Goal: Navigation & Orientation: Find specific page/section

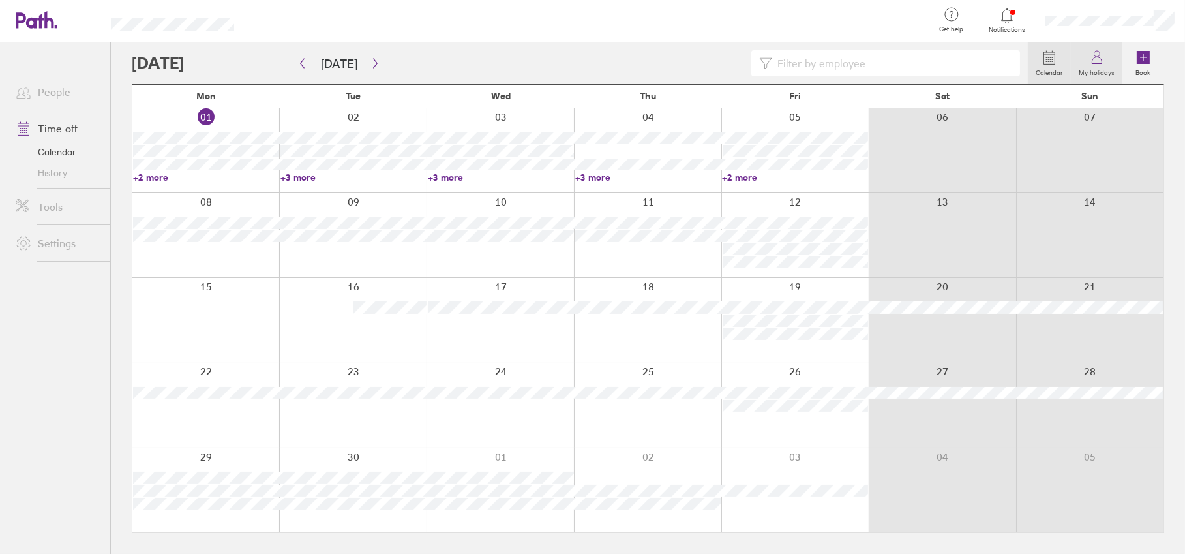
click at [1097, 65] on icon at bounding box center [1098, 58] width 16 height 16
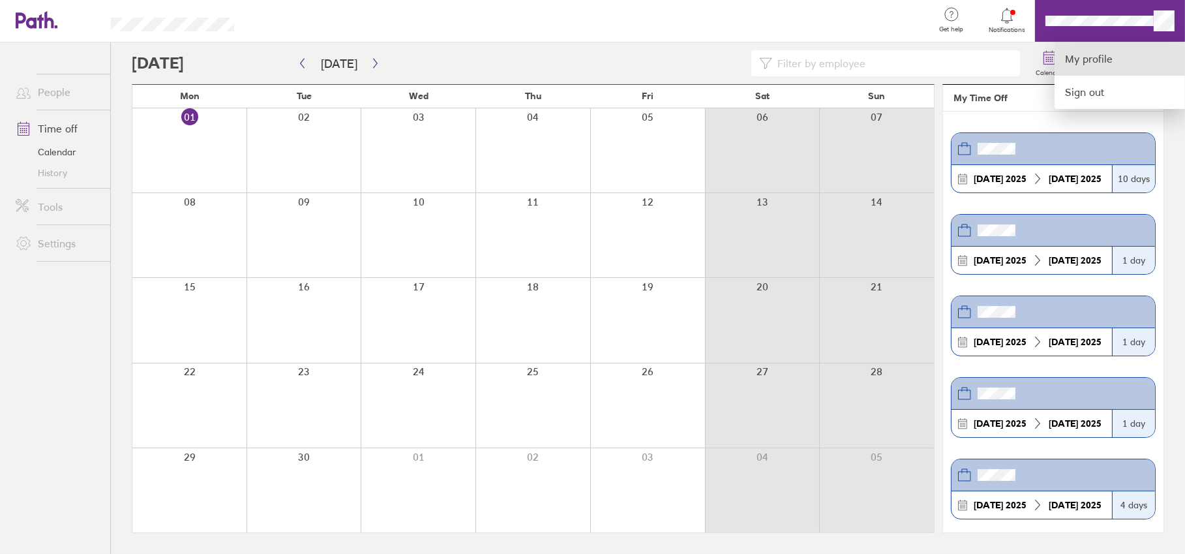
click at [1090, 59] on link "My profile" at bounding box center [1120, 58] width 130 height 33
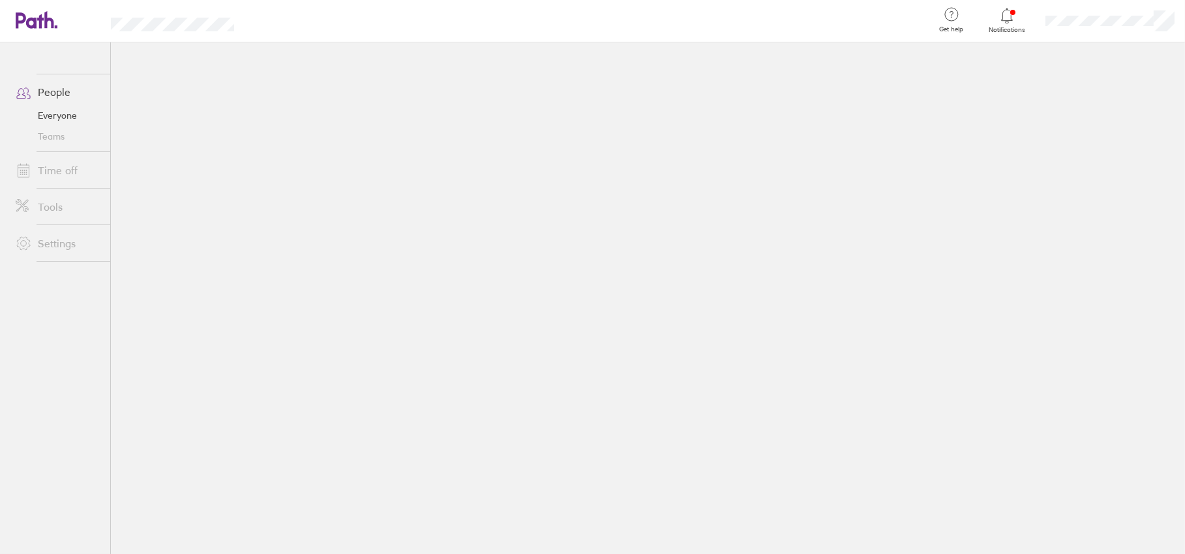
click at [53, 91] on link "People" at bounding box center [57, 92] width 105 height 26
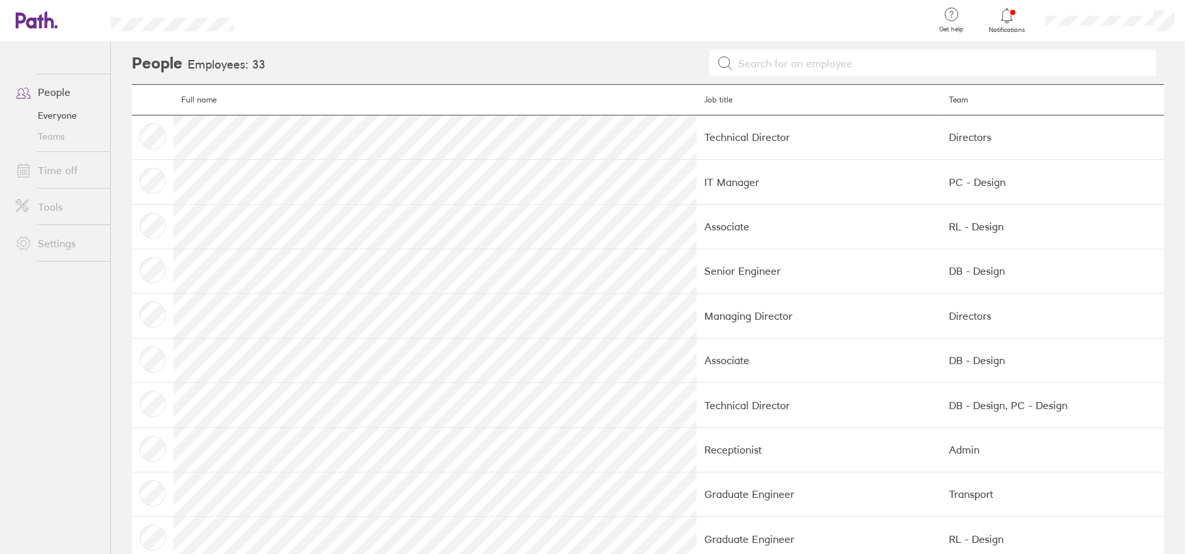
click at [52, 160] on link "Time off" at bounding box center [57, 170] width 105 height 26
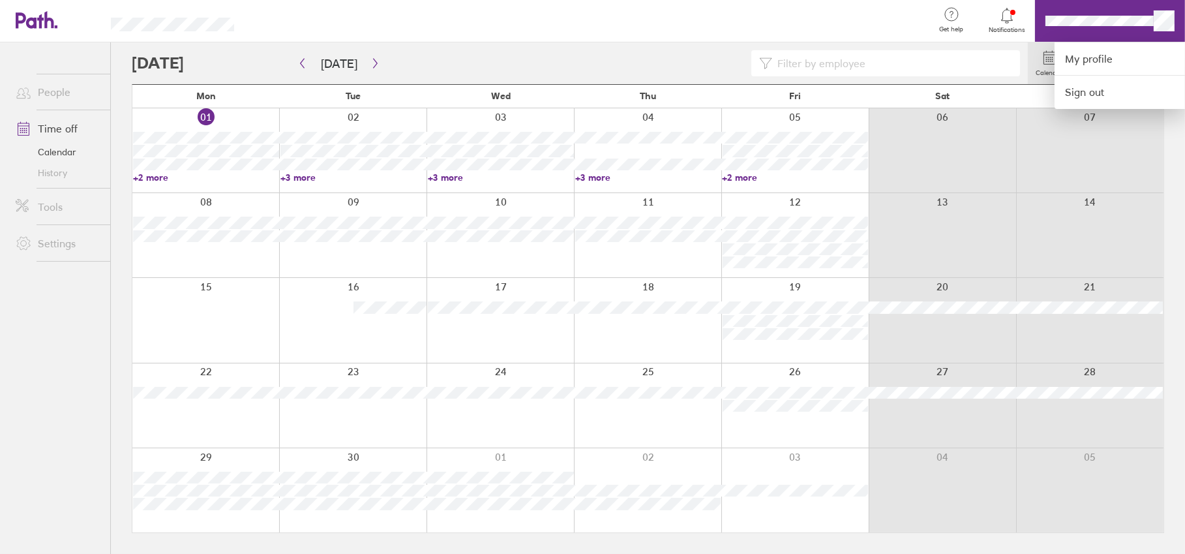
click at [1165, 13] on div at bounding box center [592, 277] width 1185 height 554
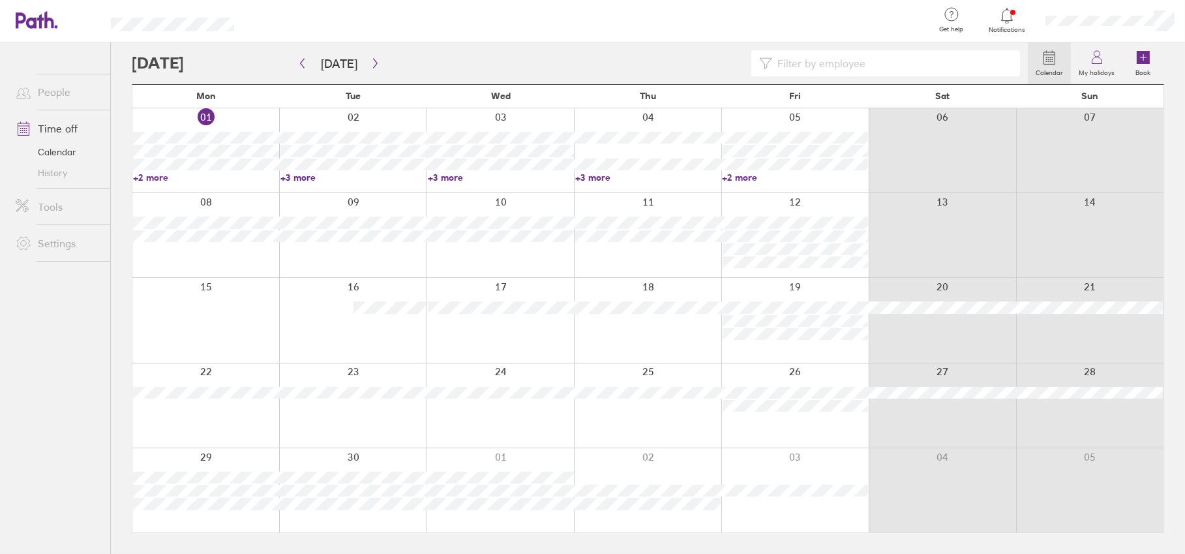
click at [1118, 27] on div at bounding box center [1110, 21] width 150 height 42
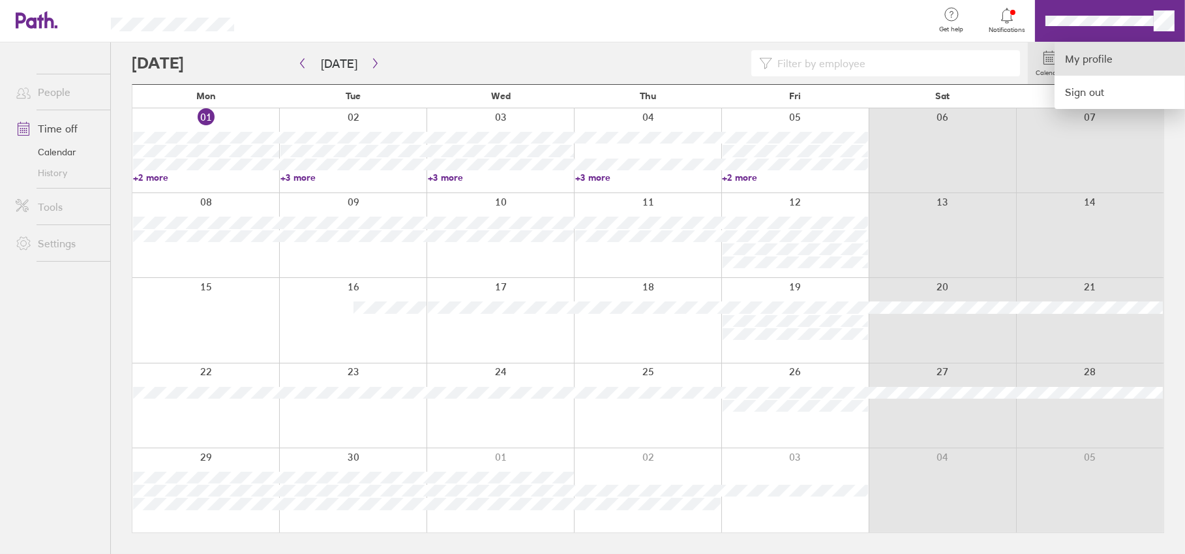
click at [1087, 63] on link "My profile" at bounding box center [1120, 58] width 130 height 33
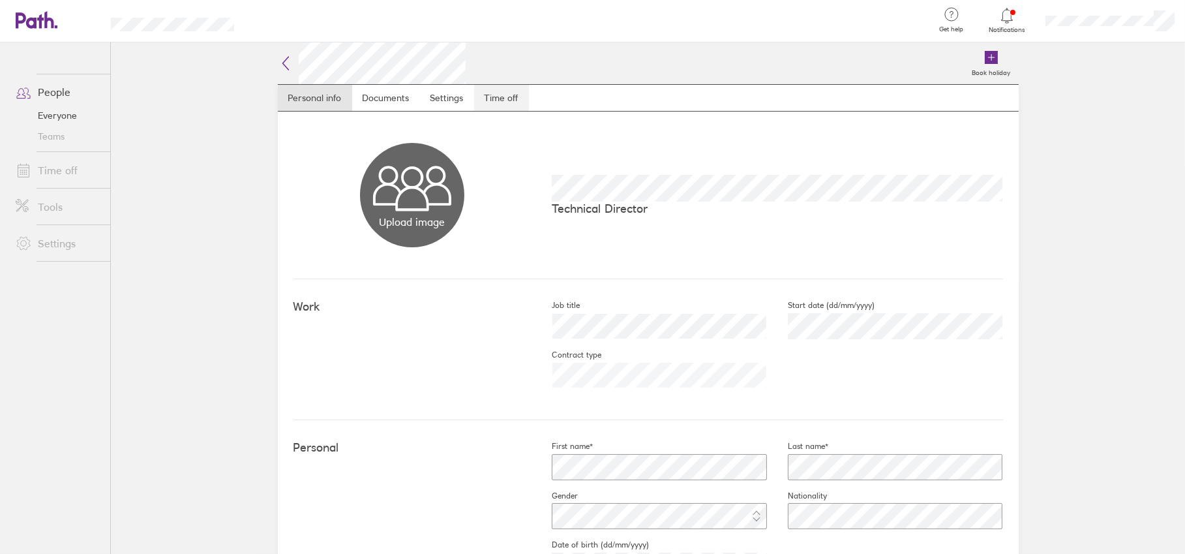
click at [482, 97] on link "Time off" at bounding box center [501, 98] width 55 height 26
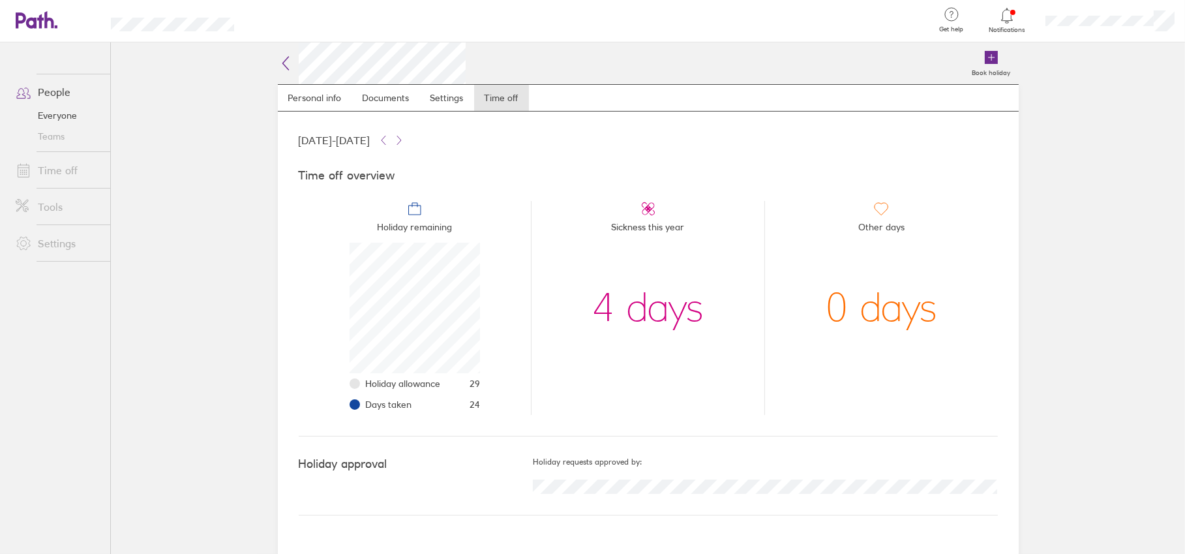
scroll to position [130, 130]
click at [448, 90] on link "Settings" at bounding box center [447, 98] width 54 height 26
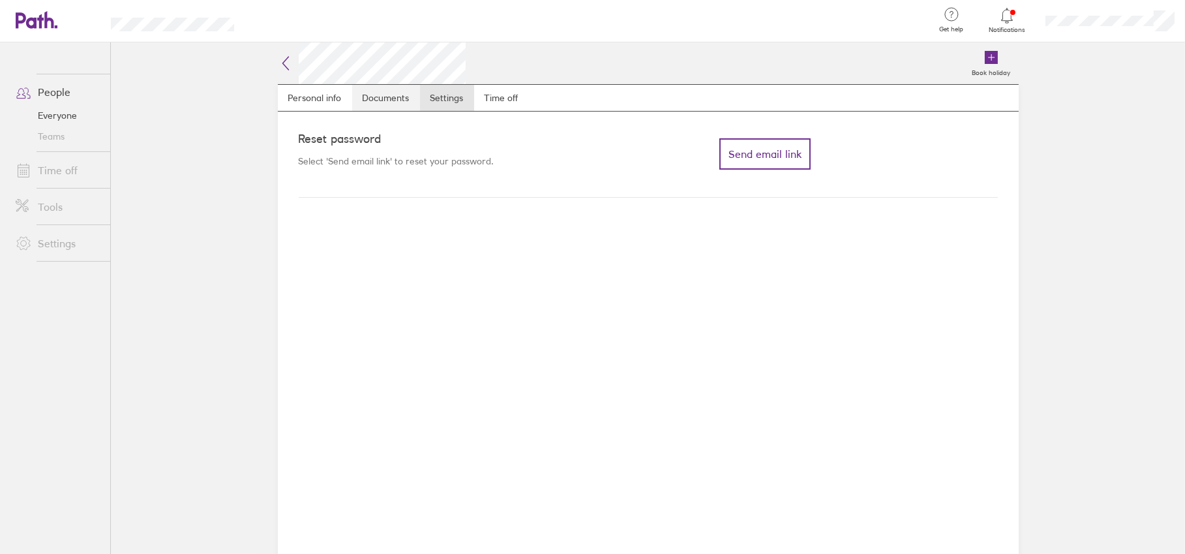
click at [386, 104] on link "Documents" at bounding box center [386, 98] width 68 height 26
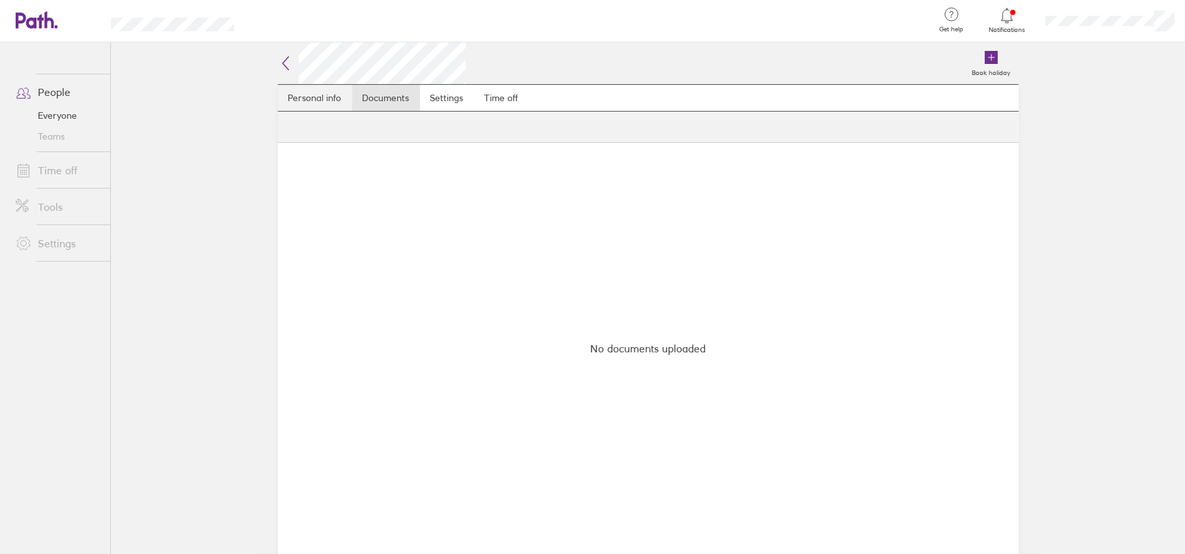
click at [304, 97] on link "Personal info" at bounding box center [315, 98] width 74 height 26
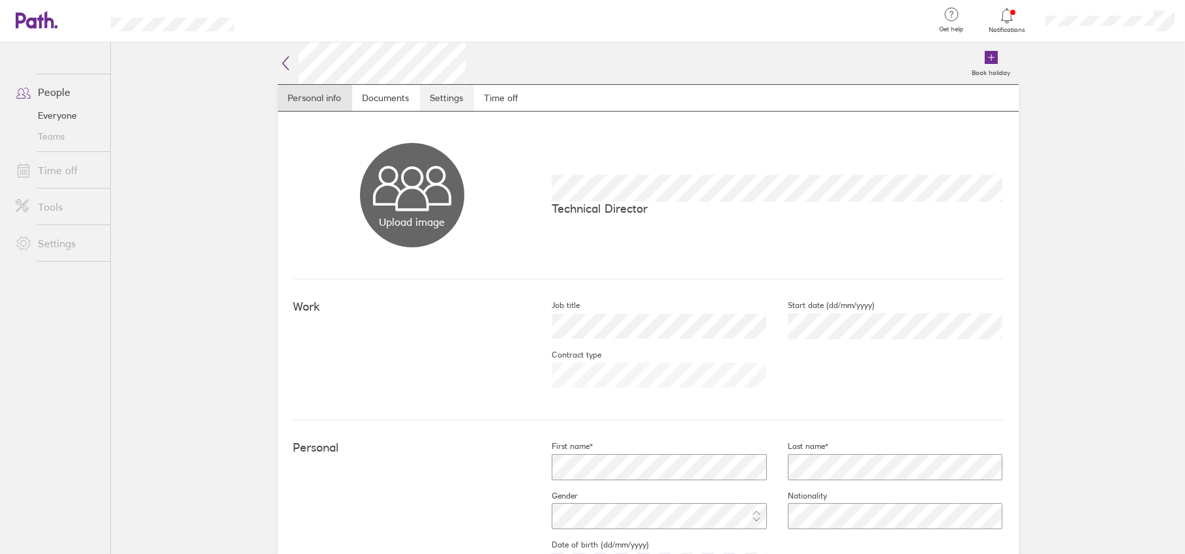
click at [439, 93] on link "Settings" at bounding box center [447, 98] width 54 height 26
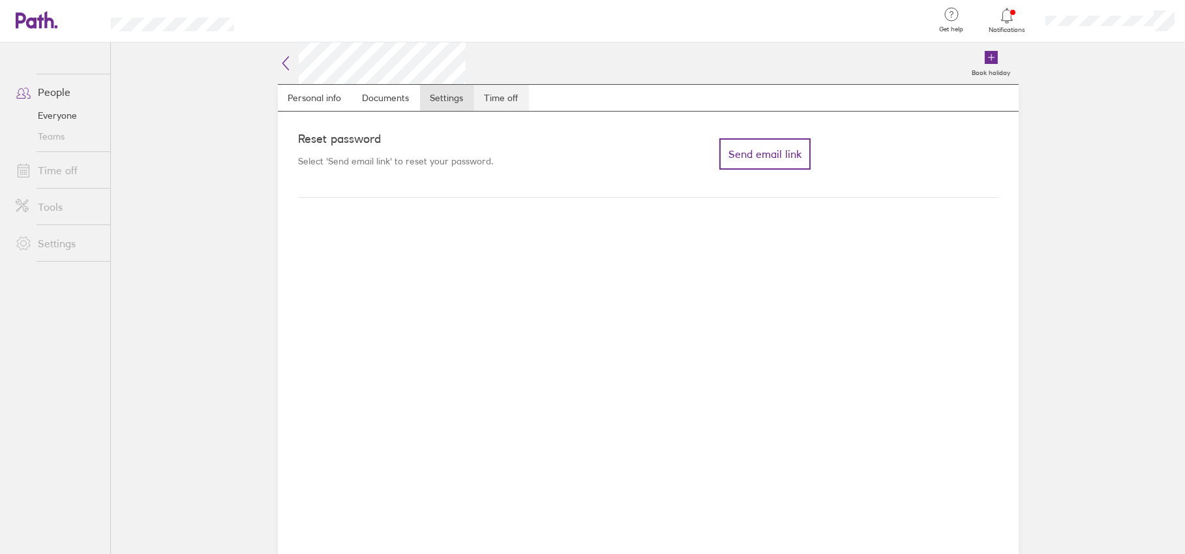
click at [503, 94] on link "Time off" at bounding box center [501, 98] width 55 height 26
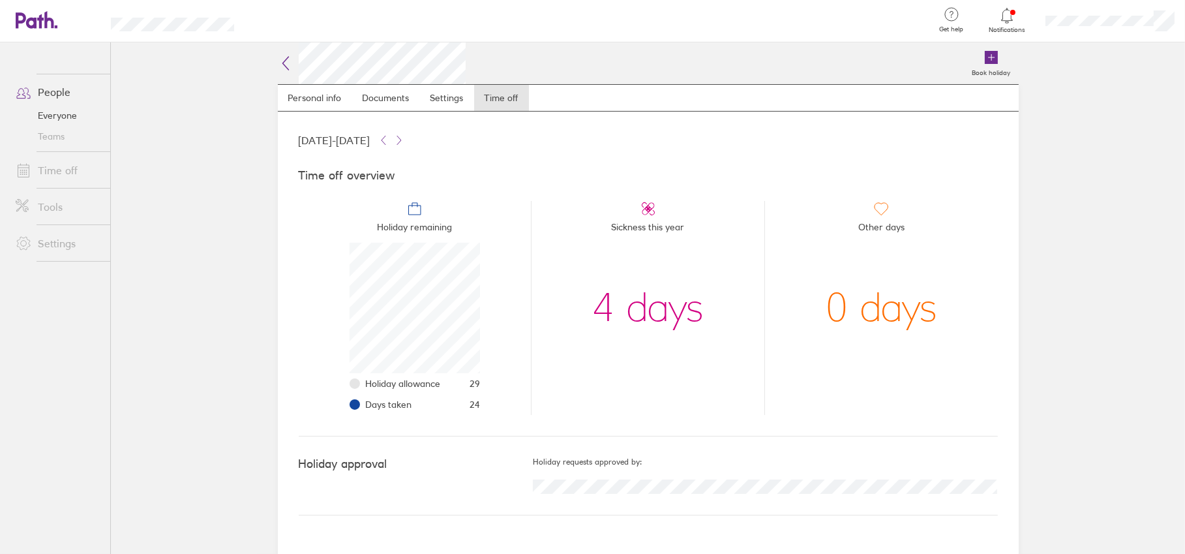
scroll to position [130, 130]
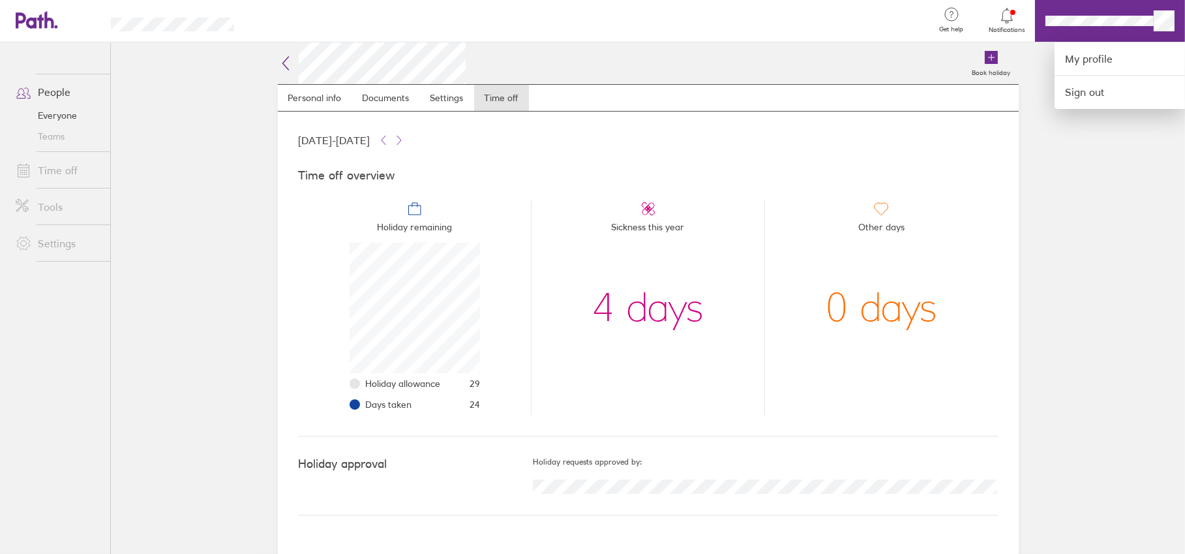
scroll to position [130, 130]
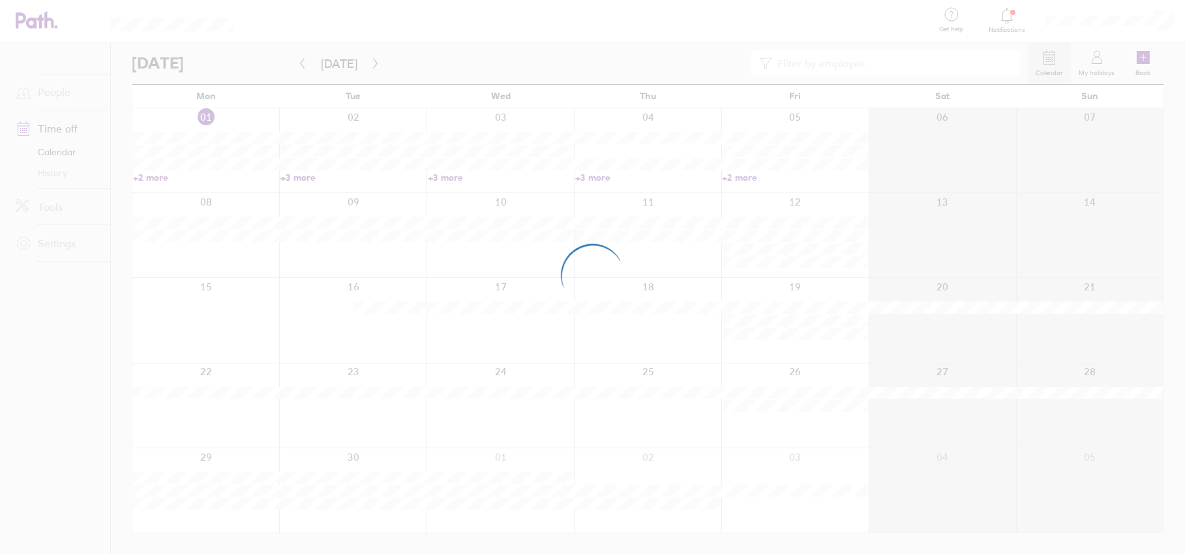
click at [1116, 20] on div at bounding box center [592, 277] width 1185 height 554
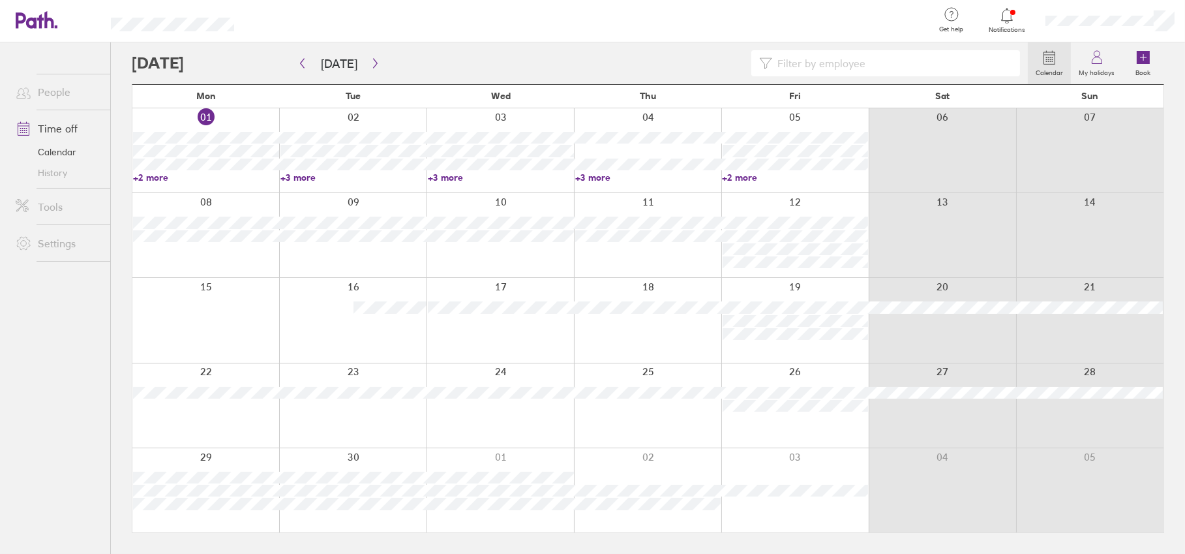
drag, startPoint x: 1098, startPoint y: 55, endPoint x: 1168, endPoint y: 358, distance: 310.8
click at [1098, 55] on icon at bounding box center [1098, 58] width 16 height 16
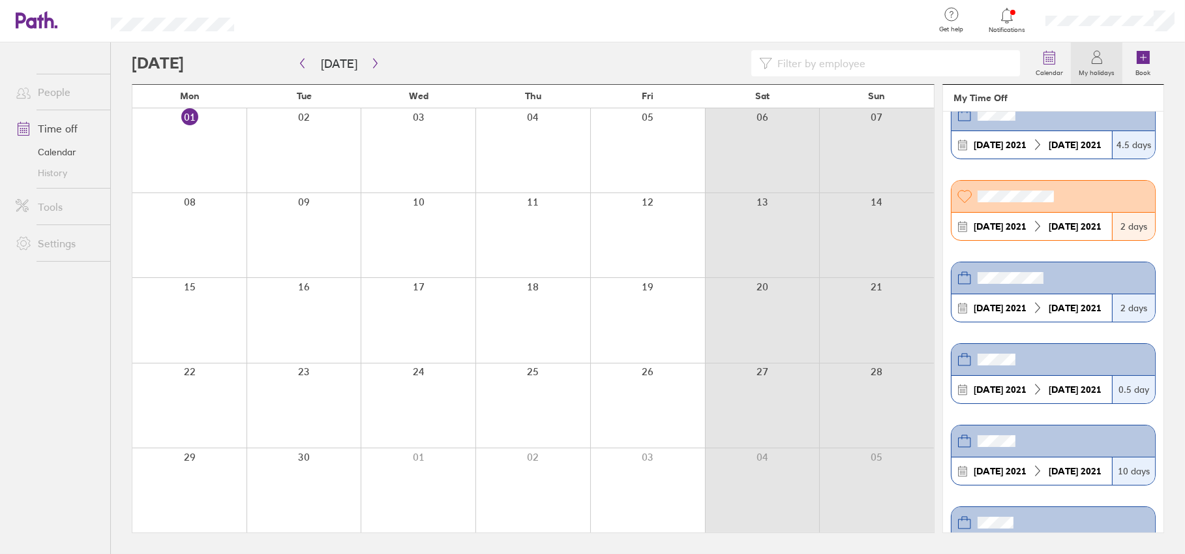
scroll to position [3728, 0]
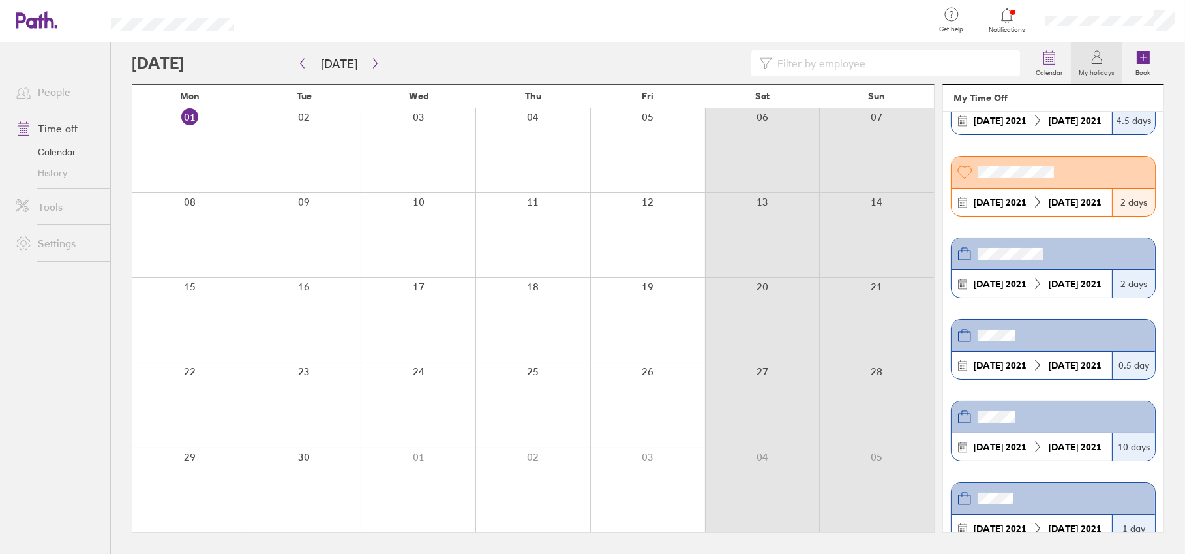
drag, startPoint x: 1049, startPoint y: 59, endPoint x: 1076, endPoint y: 359, distance: 300.6
click at [1049, 59] on circle at bounding box center [1048, 59] width 1 height 1
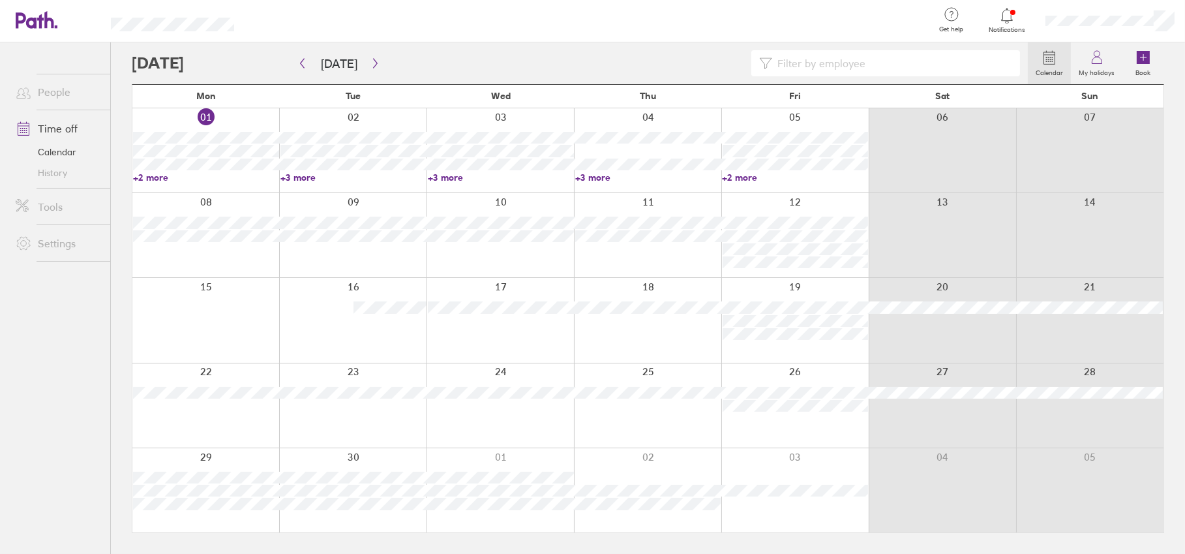
click at [46, 126] on link "Time off" at bounding box center [57, 128] width 105 height 26
click at [1104, 69] on label "My holidays" at bounding box center [1097, 71] width 52 height 12
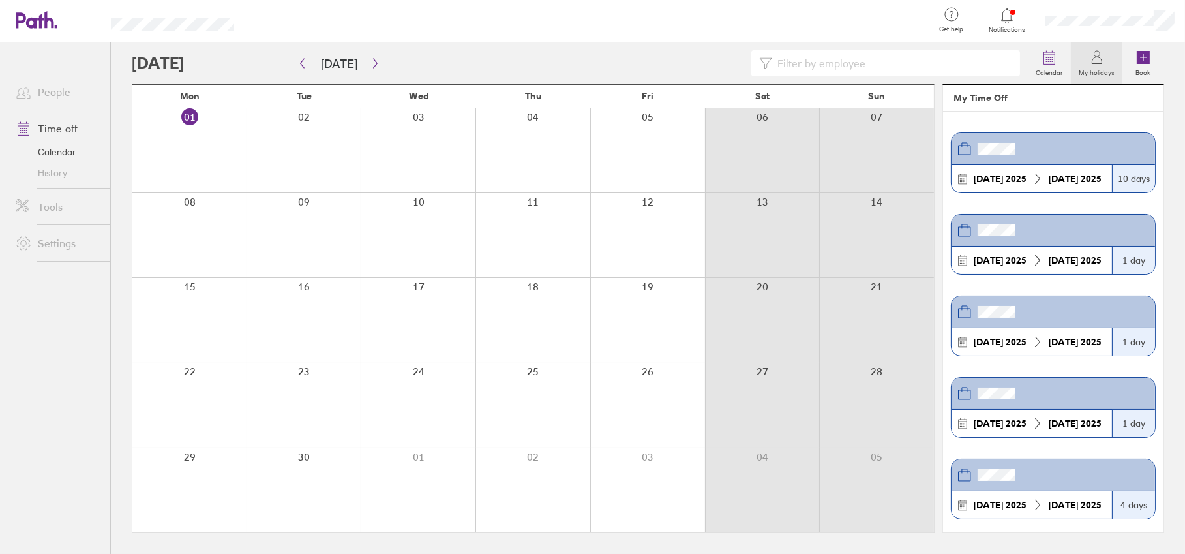
click at [876, 67] on input at bounding box center [892, 63] width 240 height 25
type input "[PERSON_NAME]"
drag, startPoint x: 923, startPoint y: 59, endPoint x: 640, endPoint y: 52, distance: 282.6
click at [684, 50] on div "[PERSON_NAME]" at bounding box center [580, 63] width 896 height 26
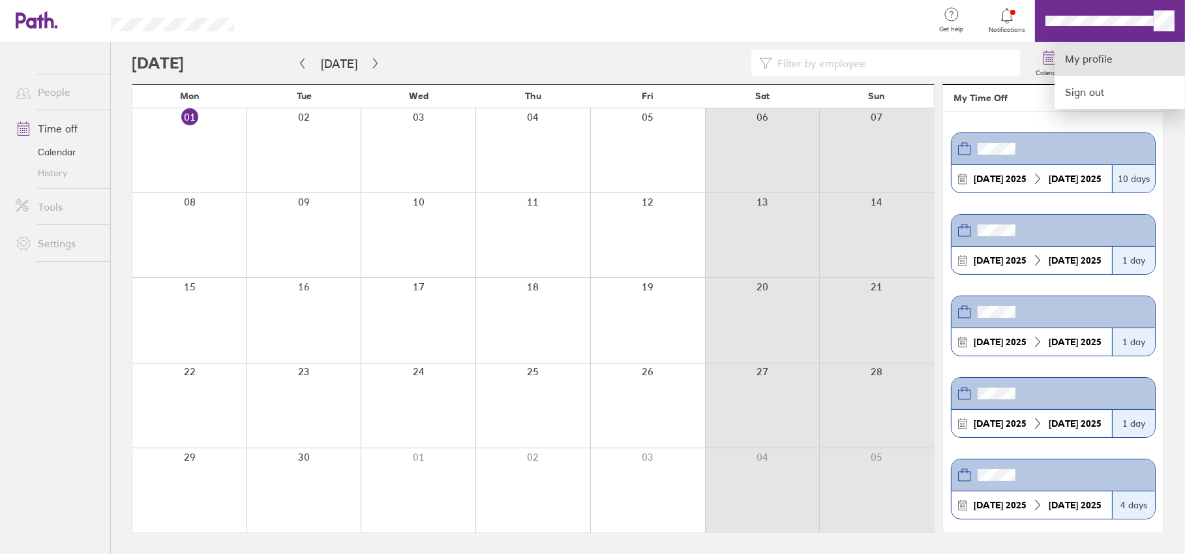
click at [1116, 53] on link "My profile" at bounding box center [1120, 58] width 130 height 33
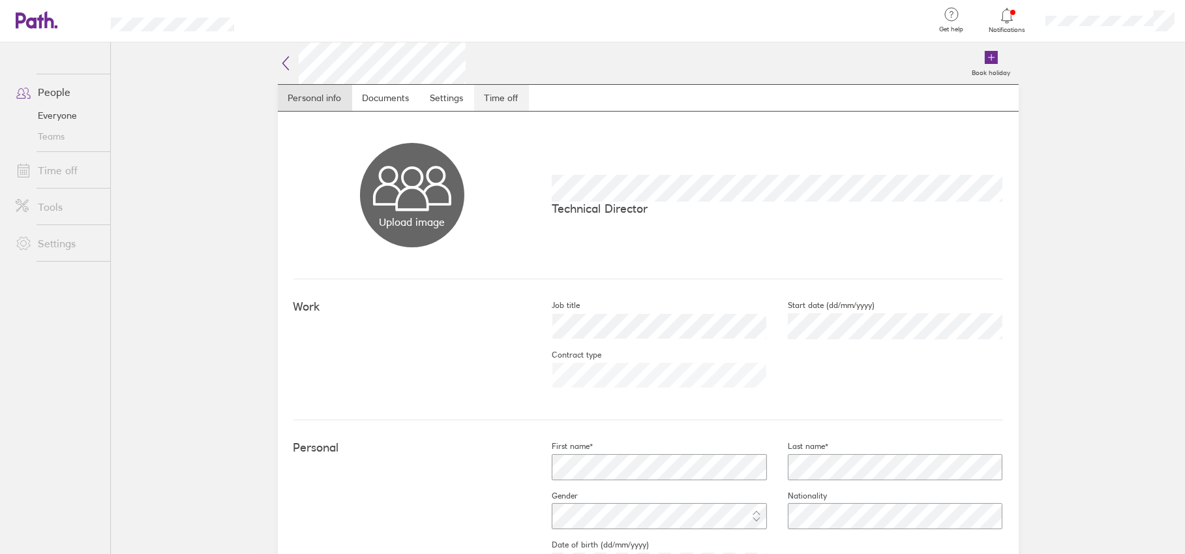
click at [491, 99] on link "Time off" at bounding box center [501, 98] width 55 height 26
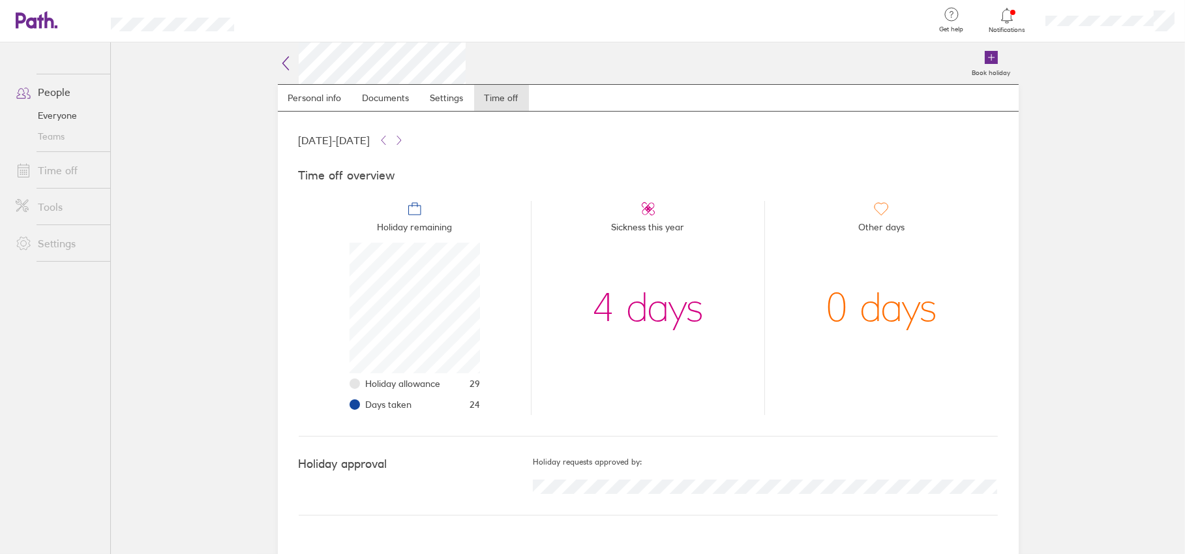
scroll to position [130, 130]
click at [331, 99] on link "Personal info" at bounding box center [315, 98] width 74 height 26
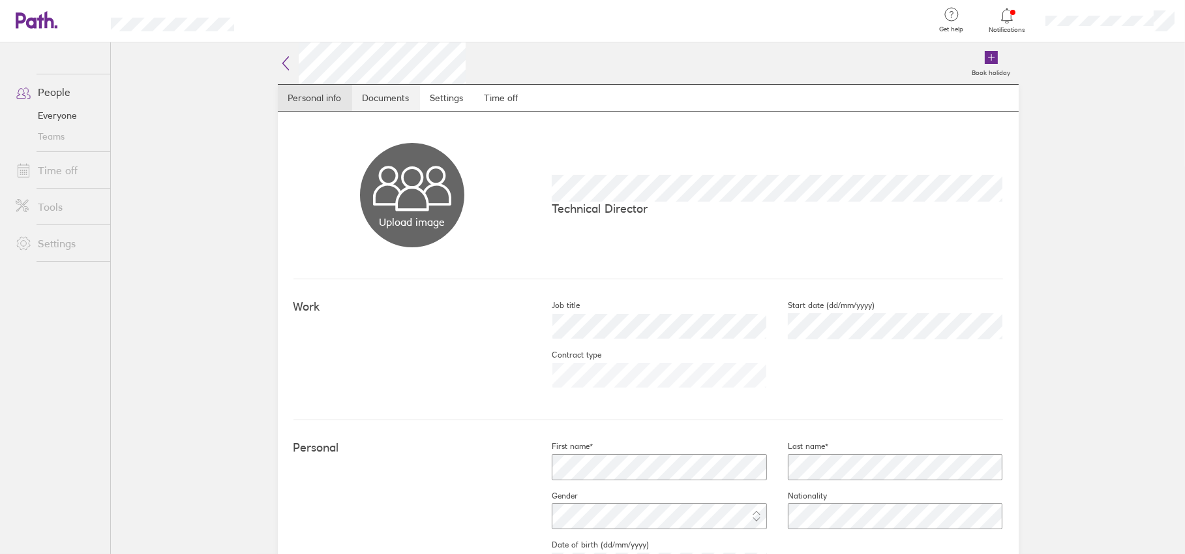
click at [390, 91] on link "Documents" at bounding box center [386, 98] width 68 height 26
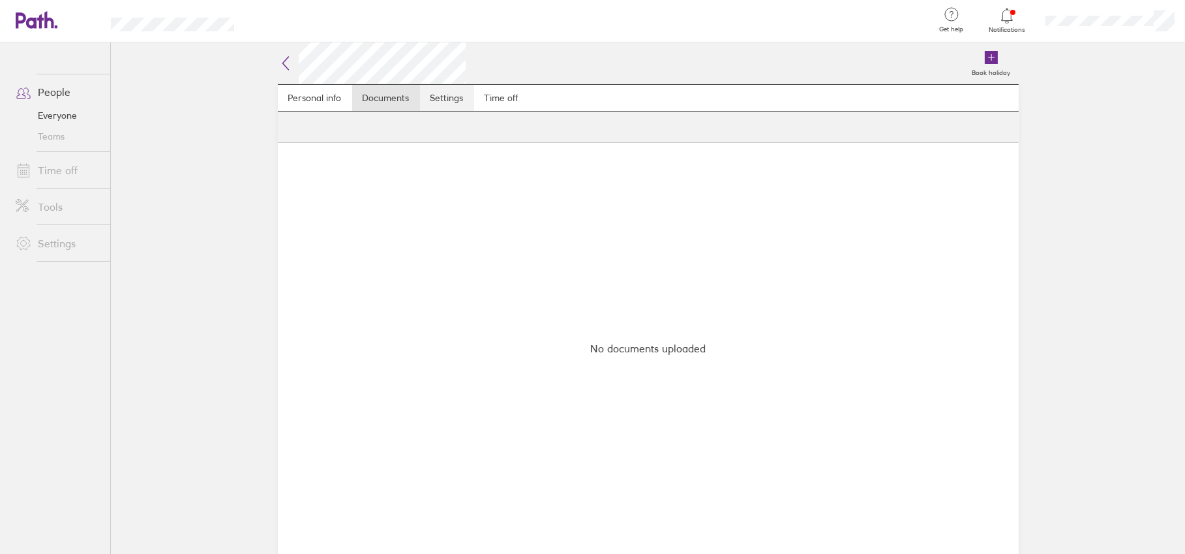
click at [440, 98] on link "Settings" at bounding box center [447, 98] width 54 height 26
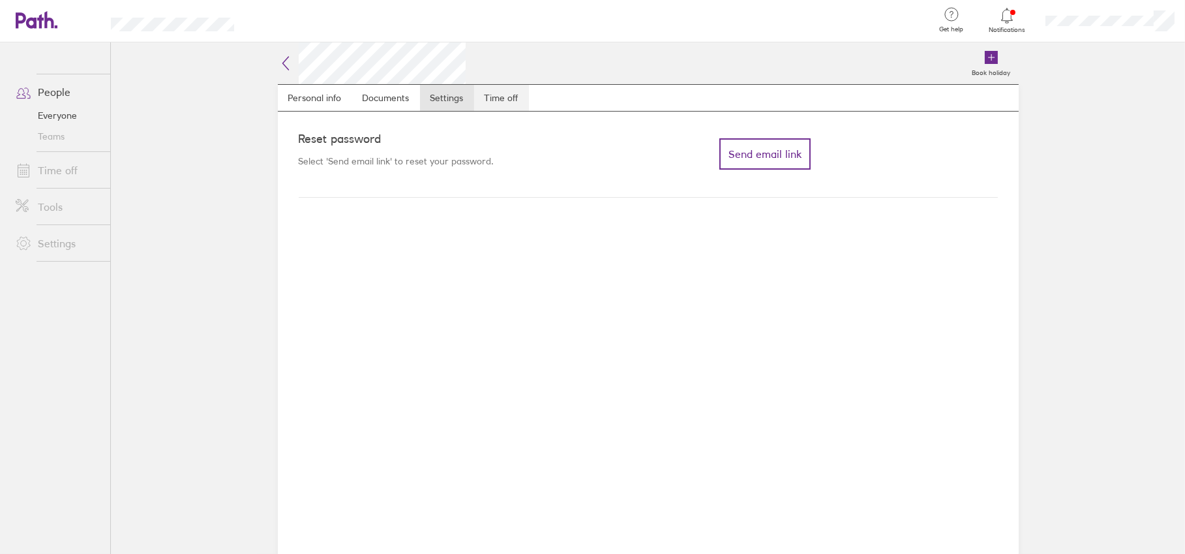
click at [502, 99] on link "Time off" at bounding box center [501, 98] width 55 height 26
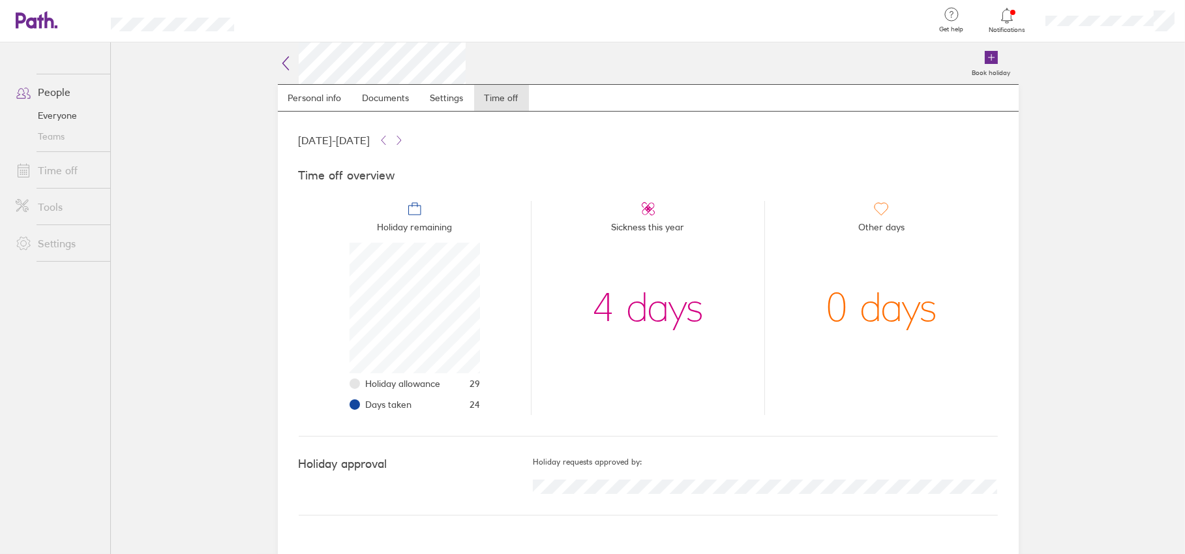
scroll to position [130, 130]
click at [1084, 358] on main "Book holiday Personal info Documents Settings Time off [DATE] - [DATE] Time off…" at bounding box center [648, 297] width 1075 height 511
click at [1085, 415] on main "Book holiday Personal info Documents Settings Time off [DATE] - [DATE] Time off…" at bounding box center [648, 297] width 1075 height 511
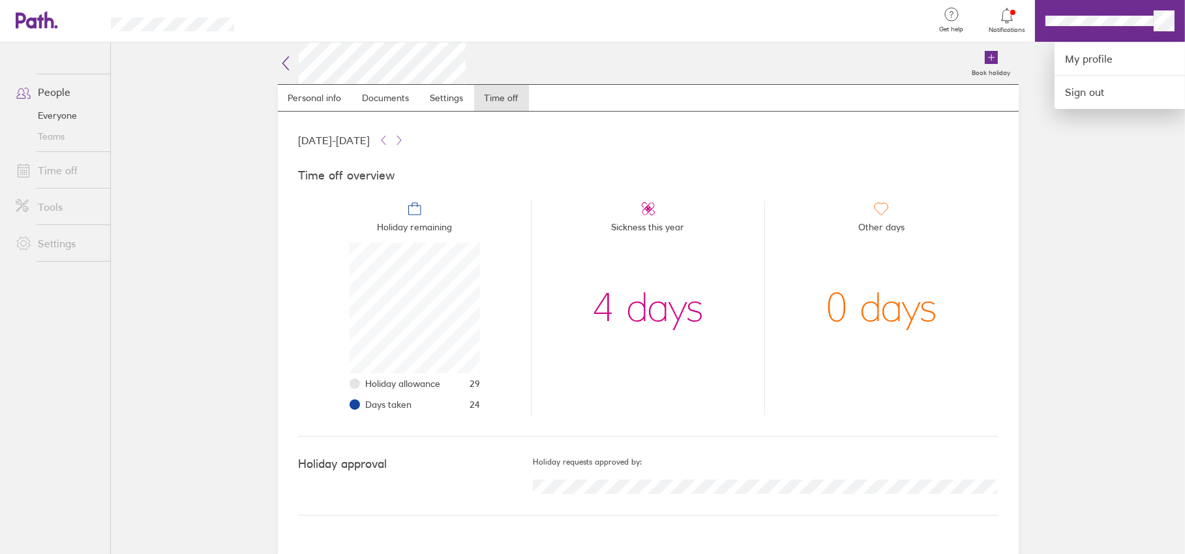
scroll to position [130, 130]
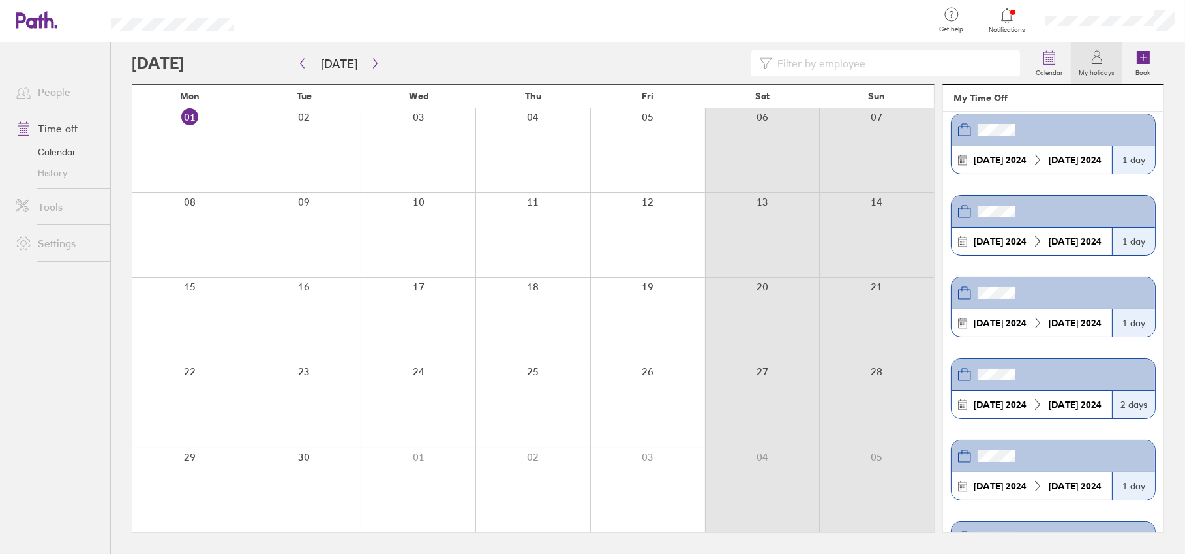
scroll to position [466, 0]
